Goal: Task Accomplishment & Management: Use online tool/utility

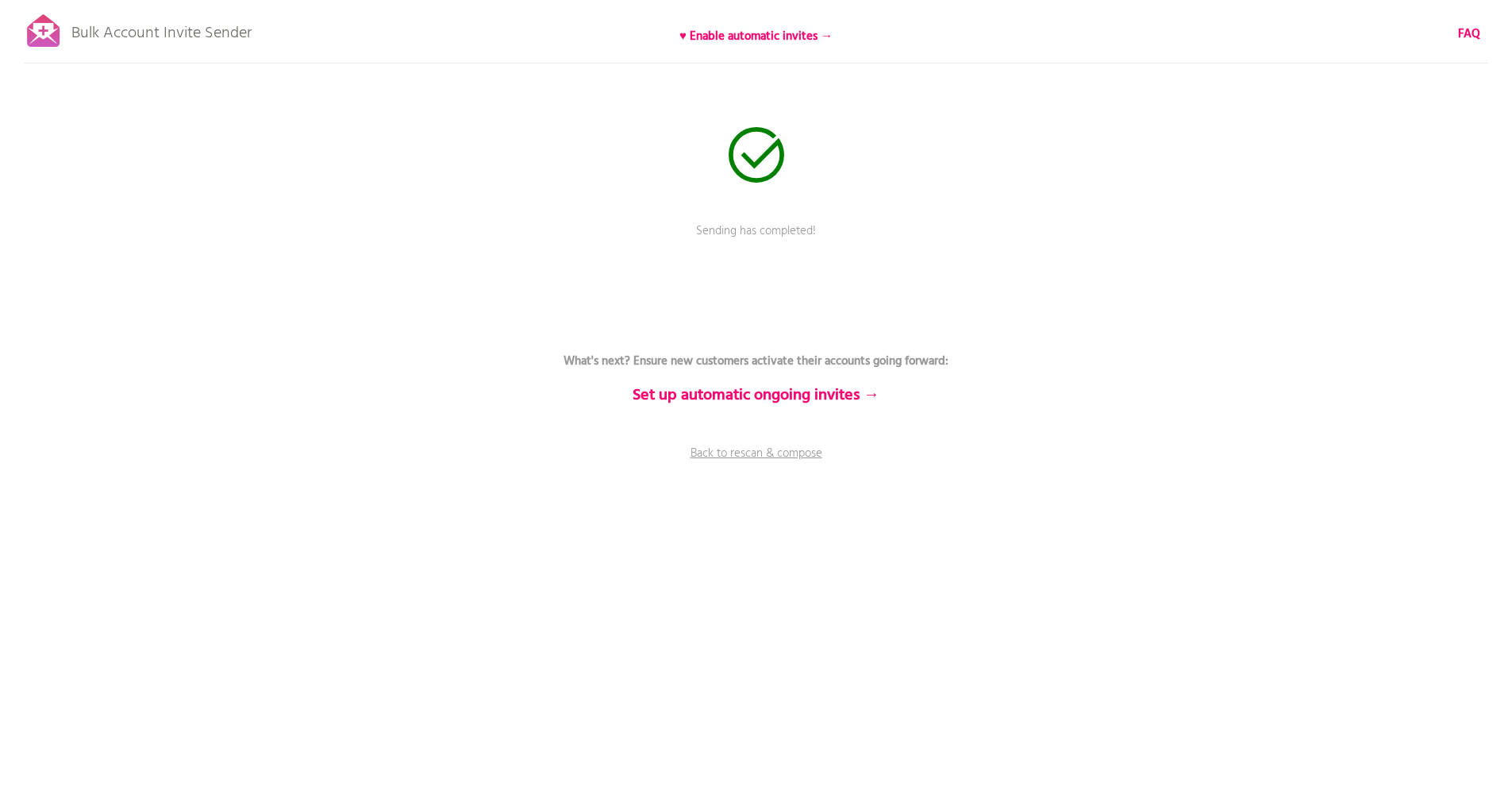
click at [765, 183] on div "Bulk Account Invite Sender ♥ Enable automatic invites → FAQ Sending has complet…" at bounding box center [756, 278] width 1512 height 556
click at [654, 353] on b "What's next? Ensure new customers activate their accounts going forward:" at bounding box center [756, 360] width 385 height 19
click at [60, 13] on div at bounding box center [43, 31] width 40 height 40
click at [46, 37] on div at bounding box center [43, 31] width 40 height 40
click at [747, 153] on icon at bounding box center [756, 155] width 55 height 55
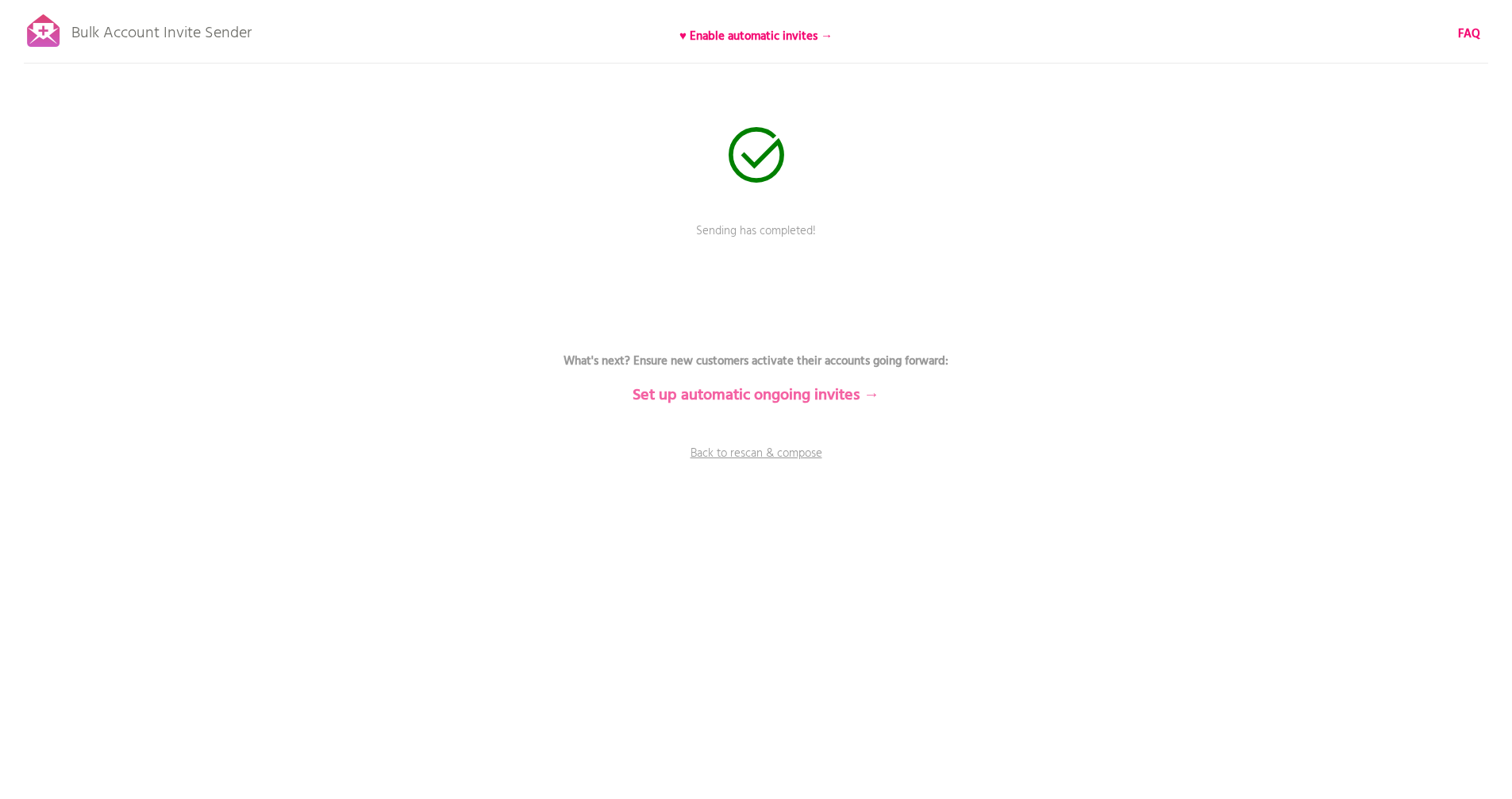
click at [682, 393] on b "Set up automatic ongoing invites →" at bounding box center [756, 395] width 247 height 25
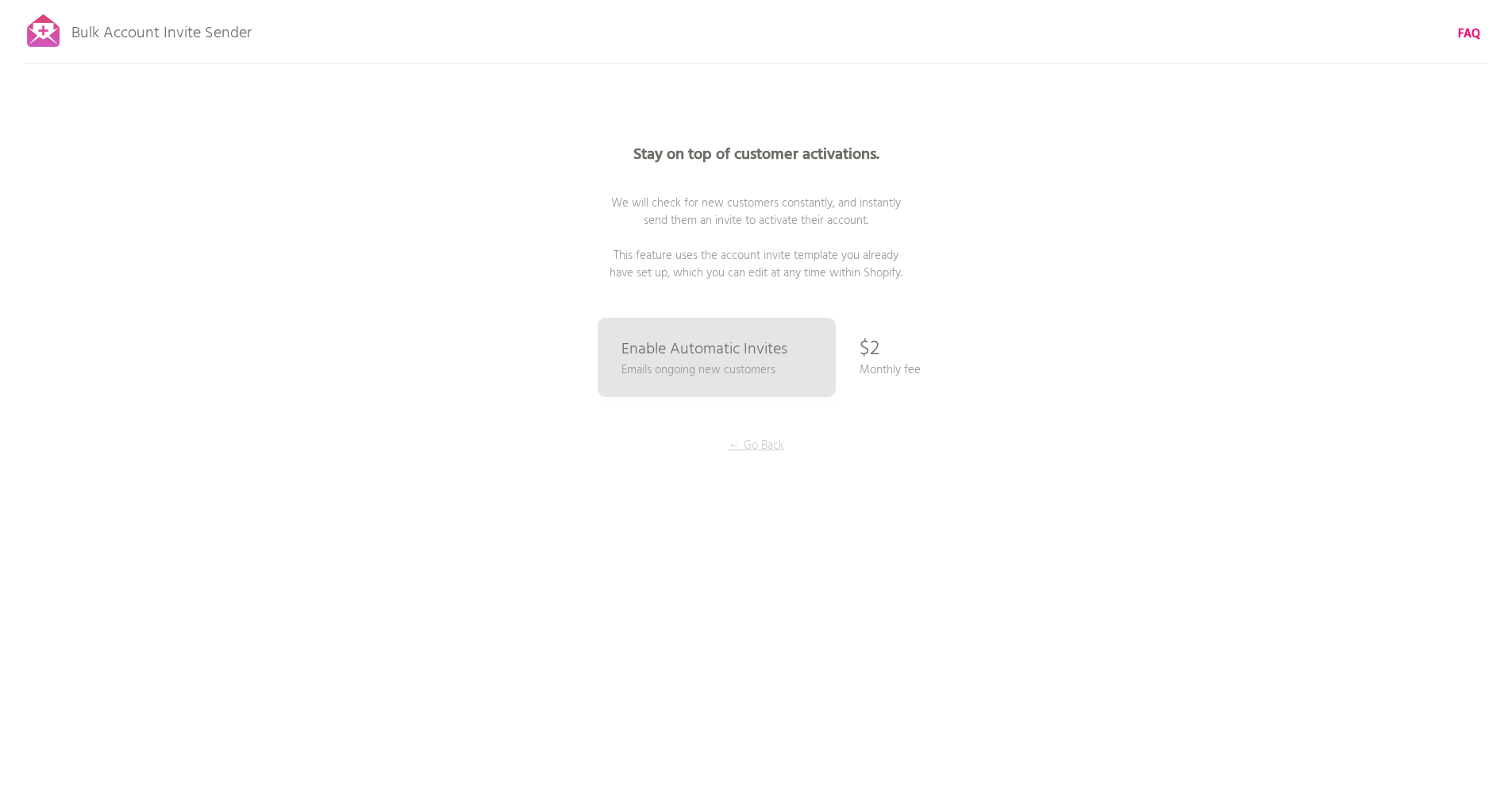
click at [757, 438] on p "← Go Back" at bounding box center [756, 445] width 119 height 17
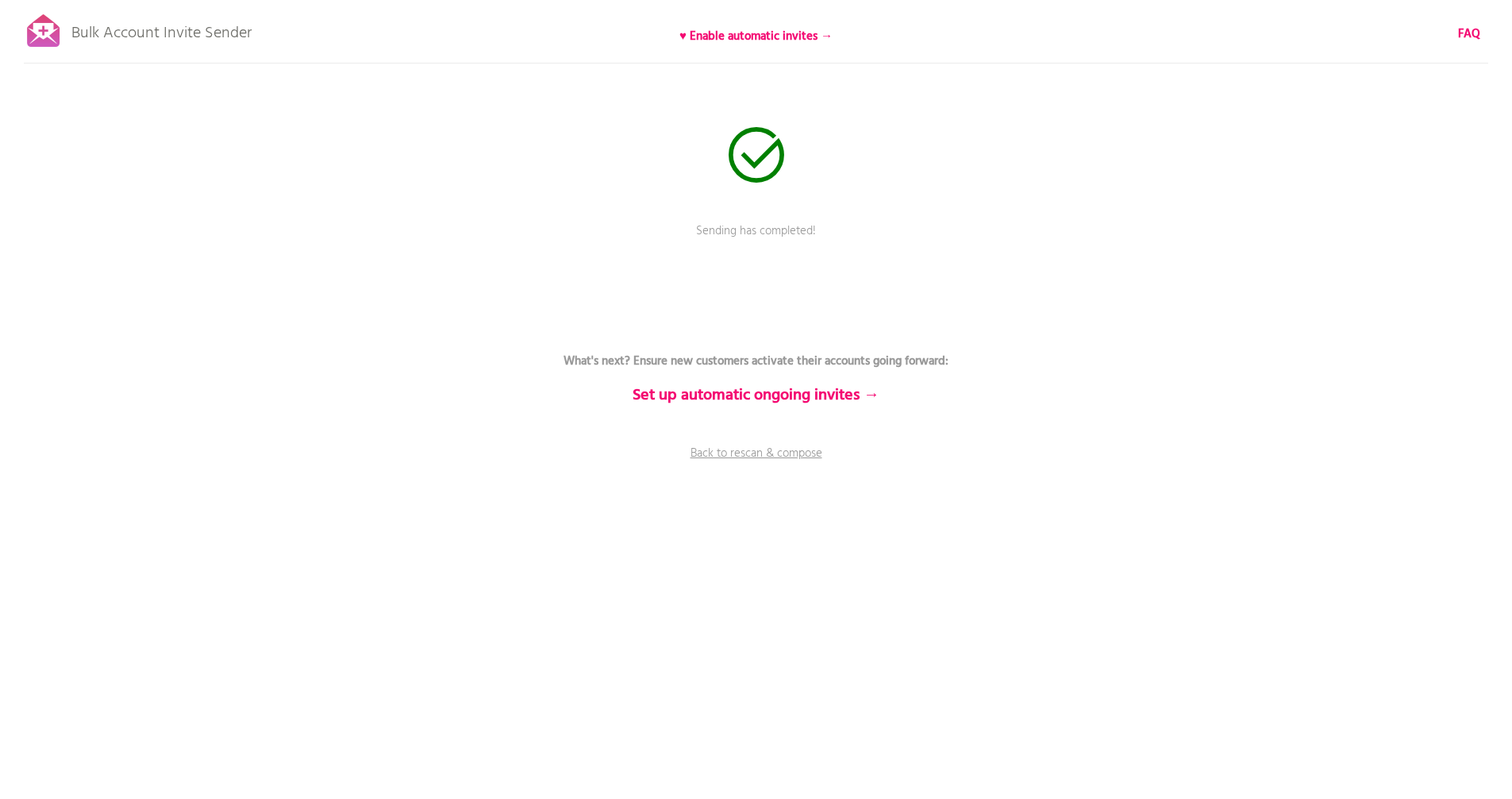
click at [750, 168] on icon at bounding box center [756, 155] width 55 height 55
click at [196, 43] on p "Bulk Account Invite Sender" at bounding box center [161, 29] width 180 height 40
click at [196, 42] on p "Bulk Account Invite Sender" at bounding box center [161, 29] width 180 height 40
click at [461, 427] on div "Bulk Account Invite Sender ♥ Enable automatic invites → FAQ Sending has complet…" at bounding box center [756, 278] width 1512 height 556
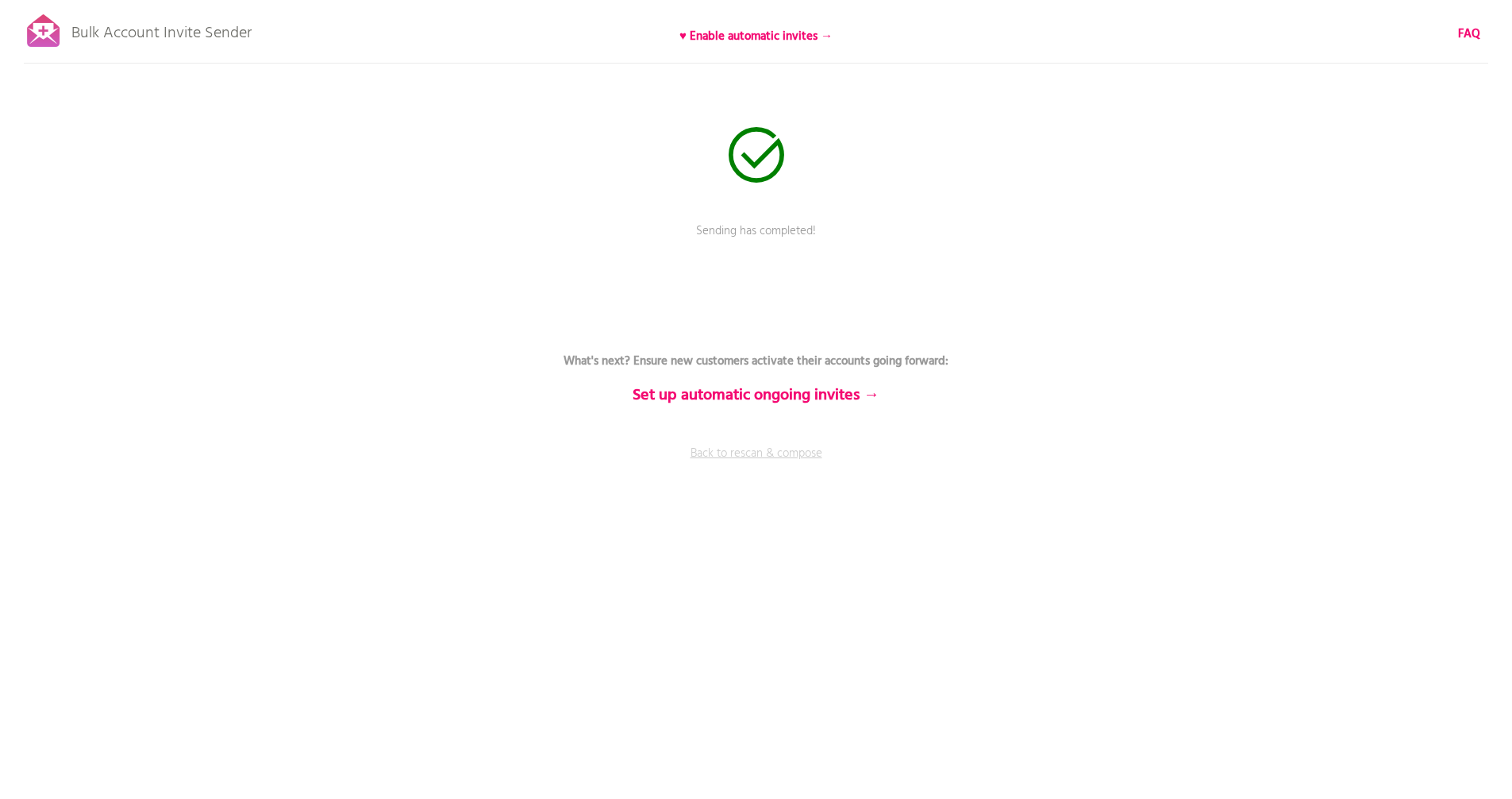
click at [713, 452] on link "Back to rescan & compose" at bounding box center [756, 464] width 476 height 40
click at [60, 42] on div at bounding box center [43, 31] width 40 height 40
click at [53, 30] on div at bounding box center [43, 31] width 40 height 40
click at [687, 170] on div "Bulk Account Invite Sender ♥ Enable automatic invites → FAQ Sending has complet…" at bounding box center [756, 278] width 1512 height 556
click at [722, 454] on link "Back to rescan & compose" at bounding box center [756, 464] width 476 height 40
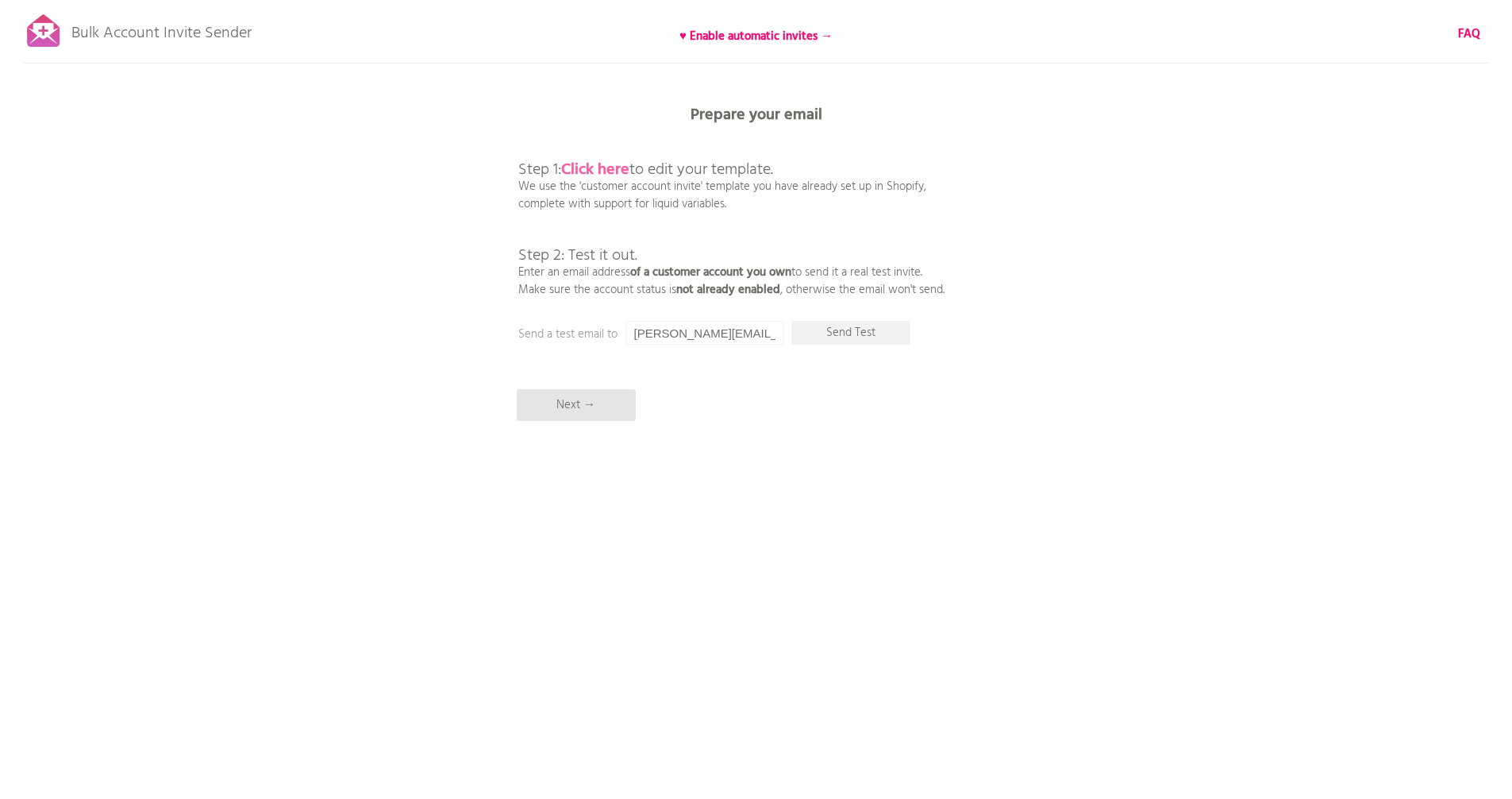
click at [607, 168] on b "Click here" at bounding box center [595, 170] width 68 height 25
drag, startPoint x: 368, startPoint y: 157, endPoint x: 277, endPoint y: 107, distance: 103.8
click at [368, 156] on div "Bulk Account Invite Sender ♥ Enable automatic invites → FAQ Synced all customer…" at bounding box center [756, 278] width 1512 height 556
click at [837, 333] on p "Send Test" at bounding box center [851, 332] width 119 height 24
click at [365, 189] on div "Bulk Account Invite Sender ♥ Enable automatic invites → FAQ Synced all customer…" at bounding box center [756, 278] width 1512 height 556
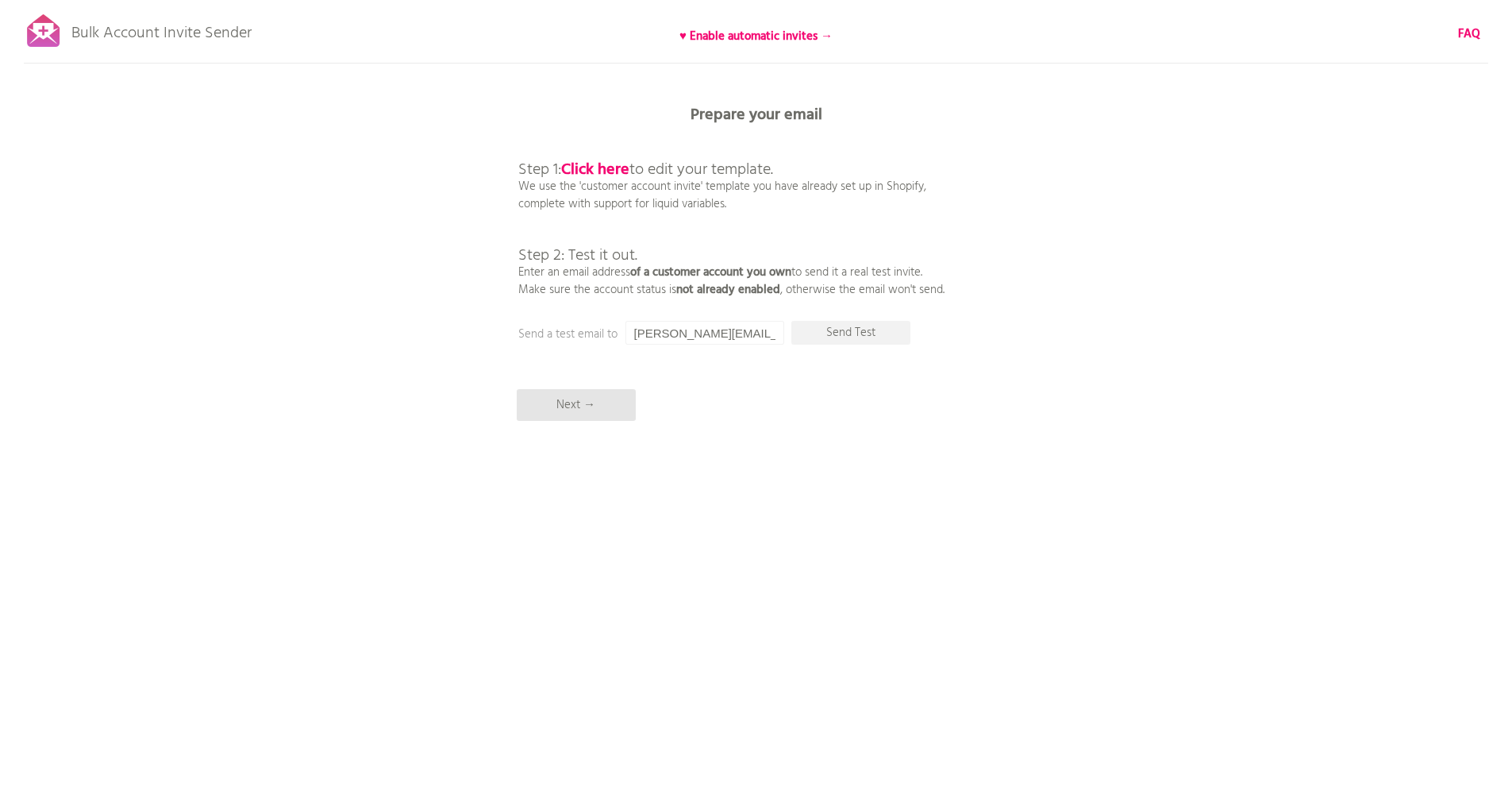
click at [368, 251] on div "Bulk Account Invite Sender ♥ Enable automatic invites → FAQ Synced all customer…" at bounding box center [756, 278] width 1512 height 556
click at [807, 117] on b "Prepare your email" at bounding box center [756, 115] width 132 height 25
click at [713, 330] on input "[PERSON_NAME][EMAIL_ADDRESS][DOMAIN_NAME]" at bounding box center [704, 332] width 159 height 24
click at [694, 284] on b "not already enabled" at bounding box center [729, 289] width 104 height 19
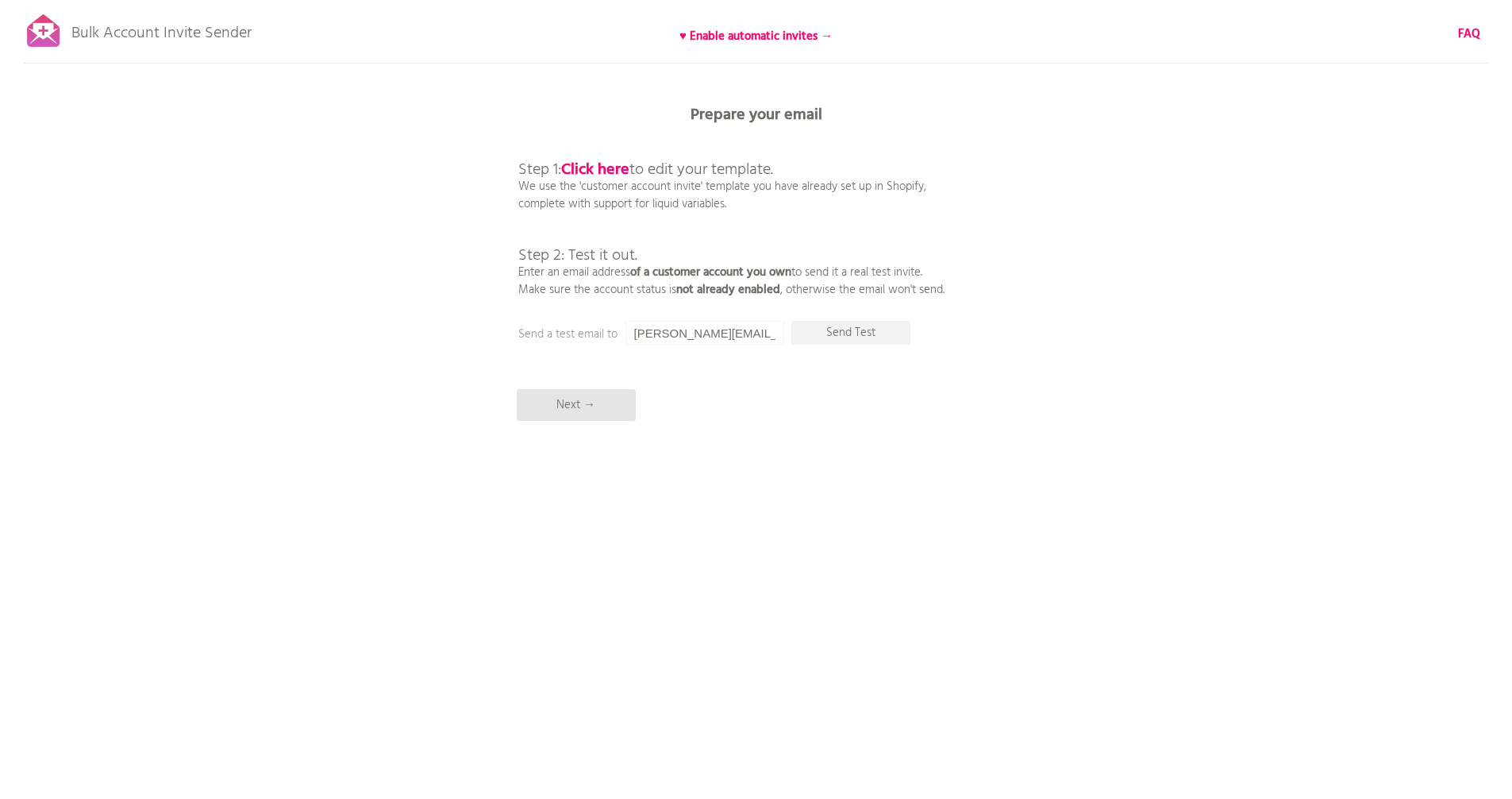
click at [703, 330] on input "[PERSON_NAME][EMAIL_ADDRESS][DOMAIN_NAME]" at bounding box center [704, 332] width 159 height 24
click at [715, 329] on input "[PERSON_NAME][EMAIL_ADDRESS][DOMAIN_NAME]" at bounding box center [704, 332] width 159 height 24
click at [694, 245] on p "Step 1: Click here to edit your template. We use the 'customer account invite' …" at bounding box center [731, 213] width 426 height 171
drag, startPoint x: 593, startPoint y: 175, endPoint x: 585, endPoint y: 166, distance: 12.0
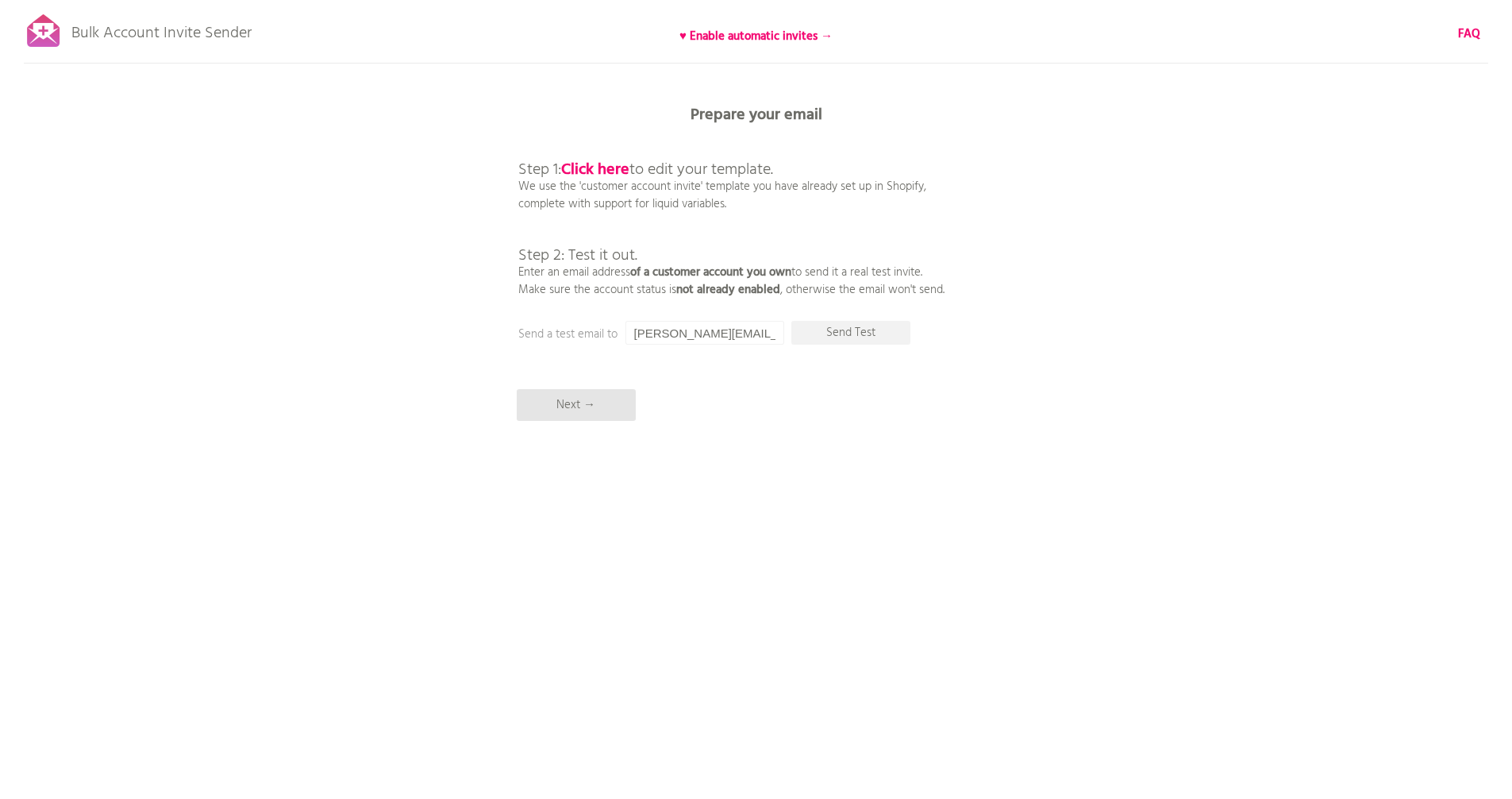
click at [702, 335] on input "[PERSON_NAME][EMAIL_ADDRESS][DOMAIN_NAME]" at bounding box center [704, 332] width 159 height 24
type input "[EMAIL_ADDRESS][DOMAIN_NAME]"
click at [869, 325] on p "Send Test" at bounding box center [851, 332] width 119 height 24
click at [701, 329] on input "[EMAIL_ADDRESS][DOMAIN_NAME]" at bounding box center [704, 332] width 159 height 24
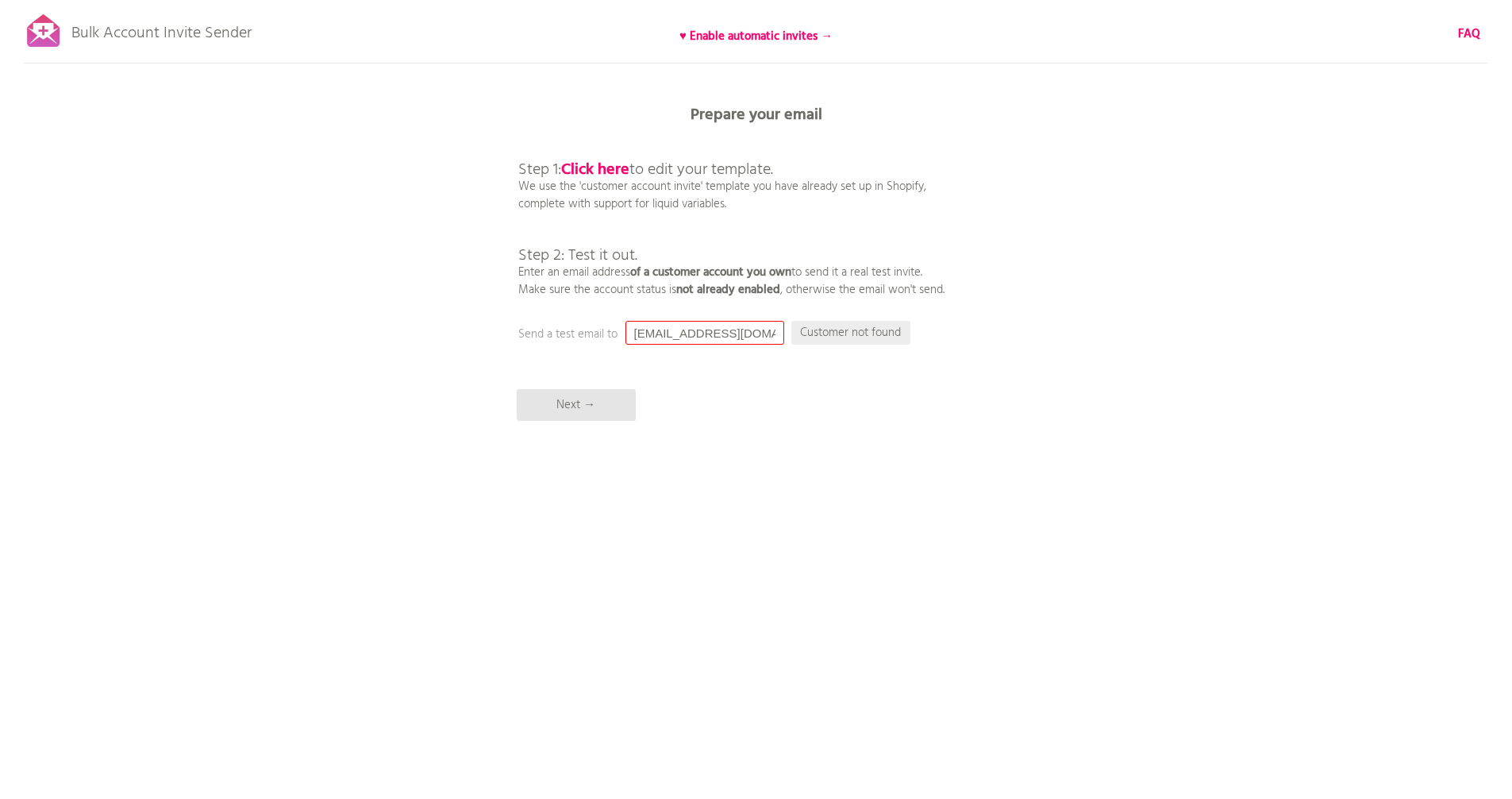
click at [825, 330] on p "Customer not found" at bounding box center [851, 332] width 119 height 24
click at [848, 338] on p "Send Test" at bounding box center [851, 332] width 119 height 24
click at [707, 334] on input "[PERSON_NAME][EMAIL_ADDRESS][DOMAIN_NAME]" at bounding box center [704, 332] width 159 height 24
type input "[EMAIL_ADDRESS][DOMAIN_NAME]"
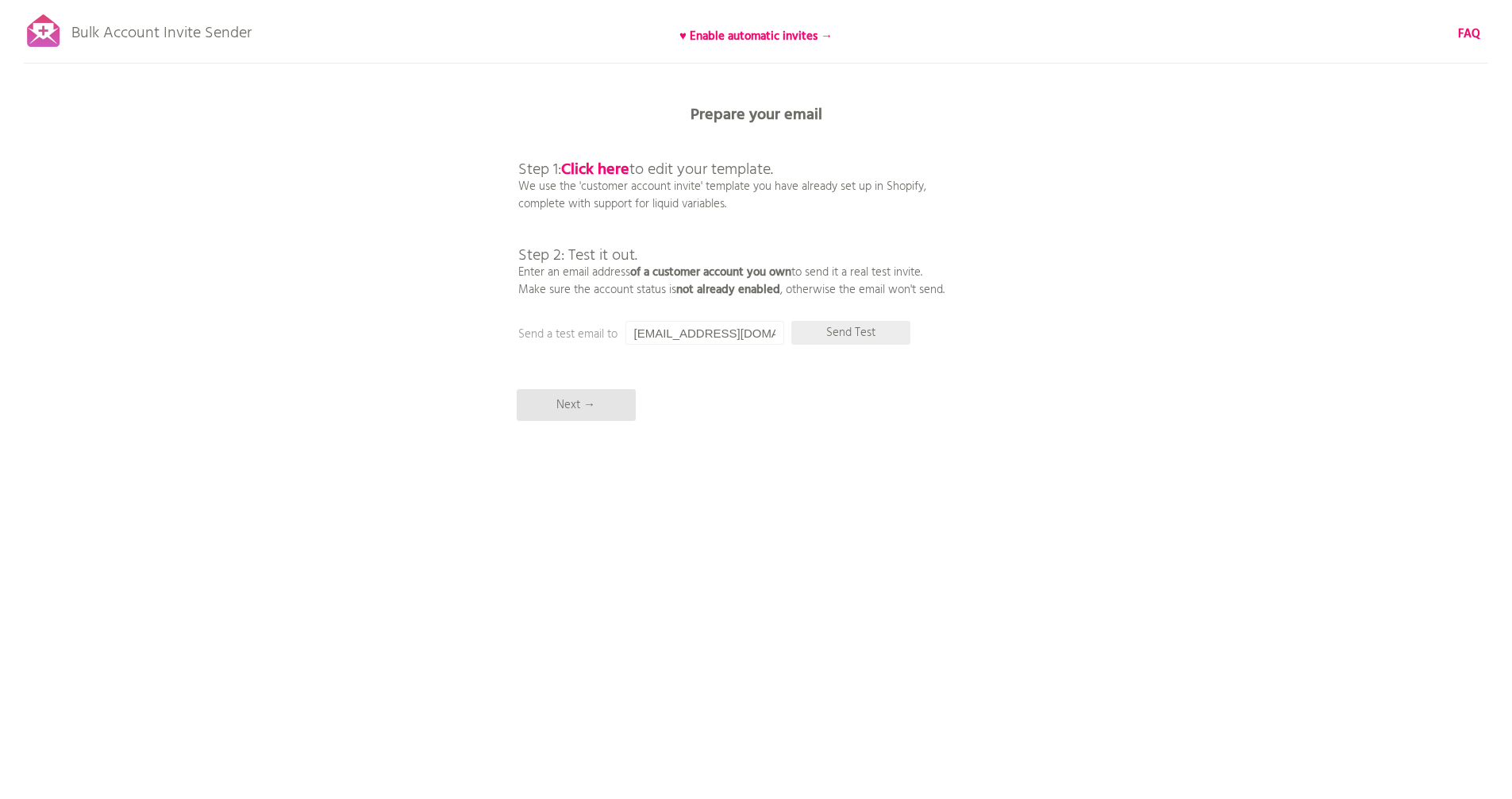
click at [859, 340] on p "Send Test" at bounding box center [851, 332] width 119 height 24
